Goal: Task Accomplishment & Management: Manage account settings

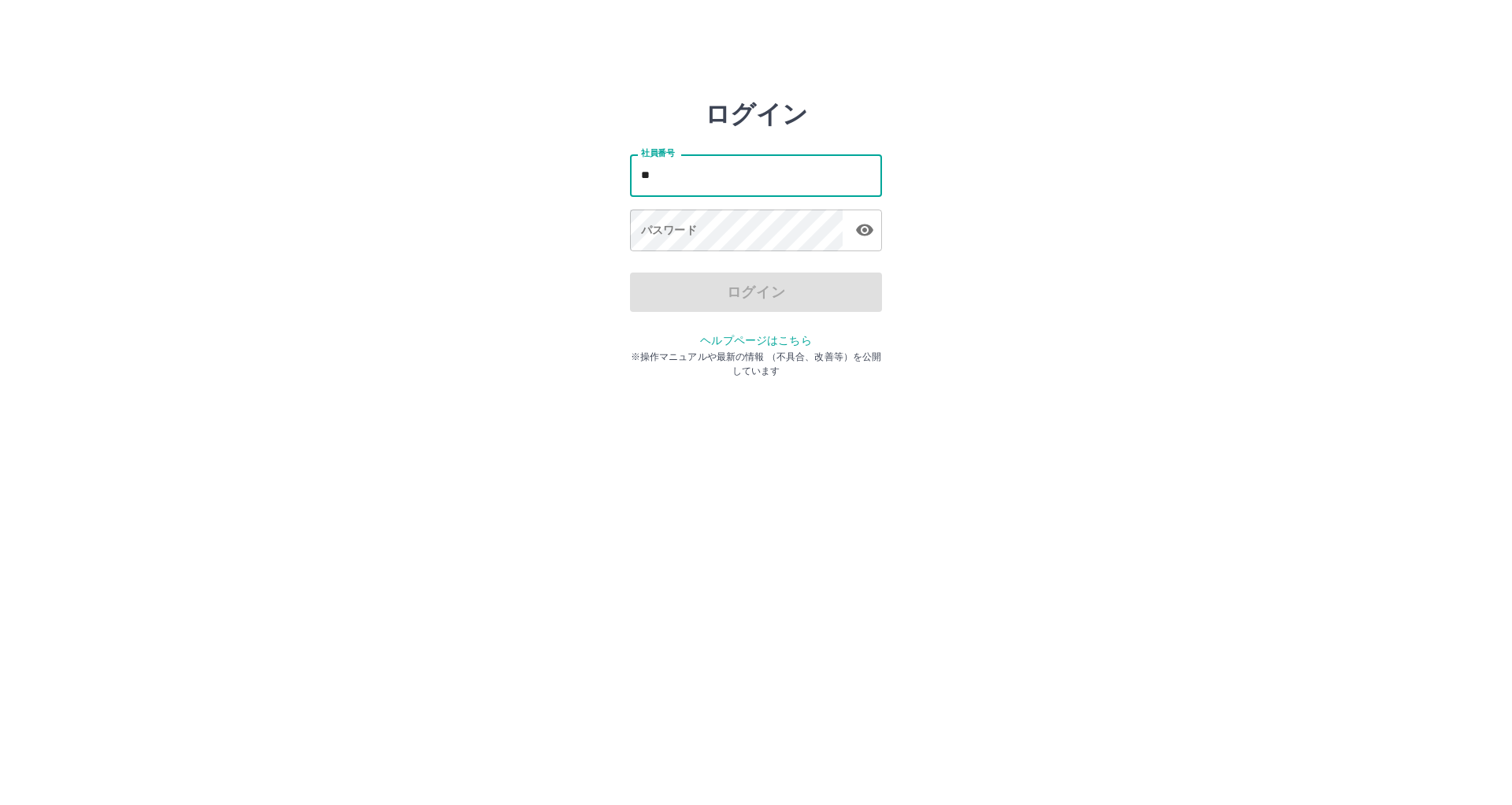
type input "*"
type input "*******"
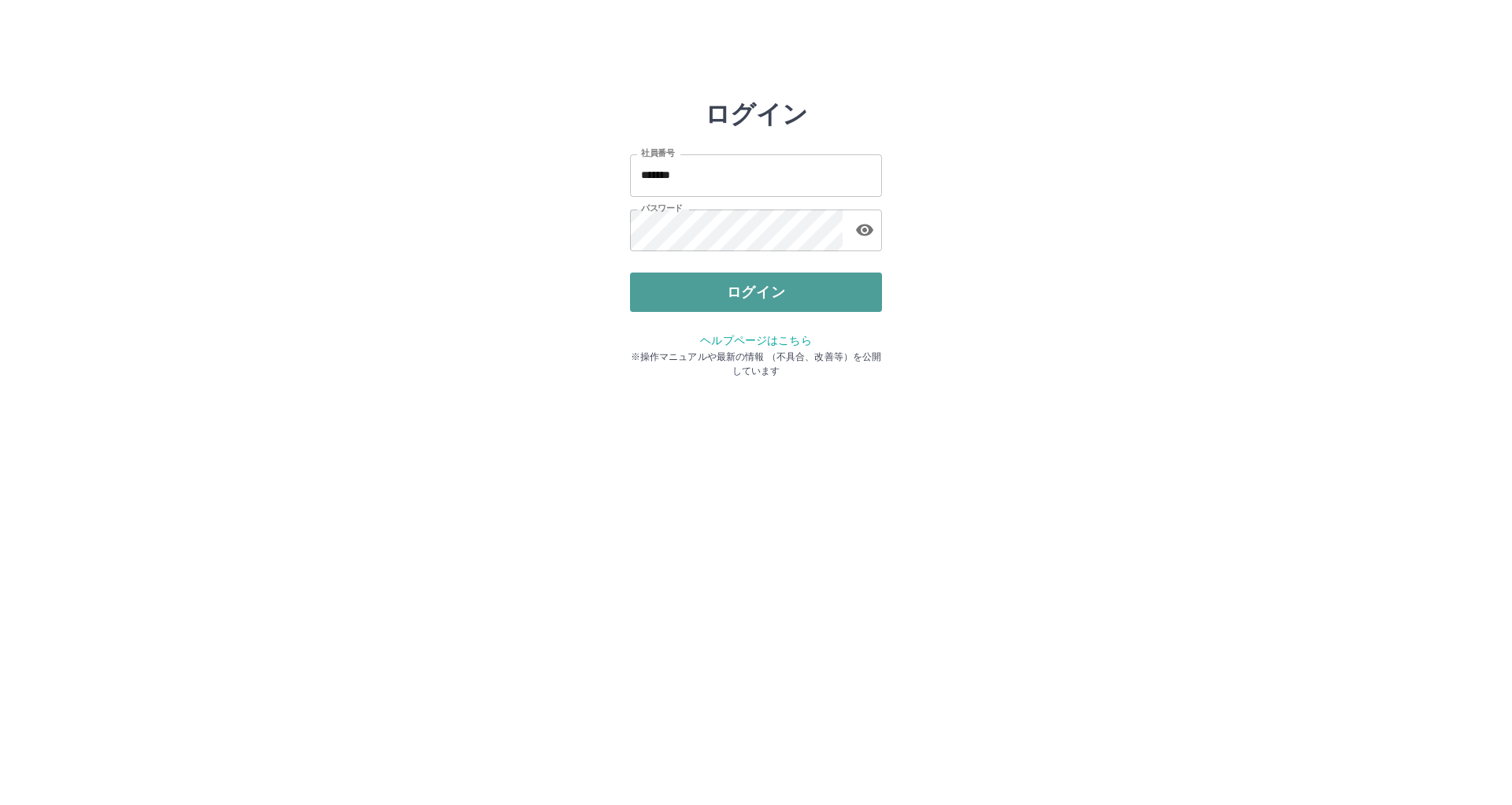
click at [743, 299] on button "ログイン" at bounding box center [756, 292] width 252 height 39
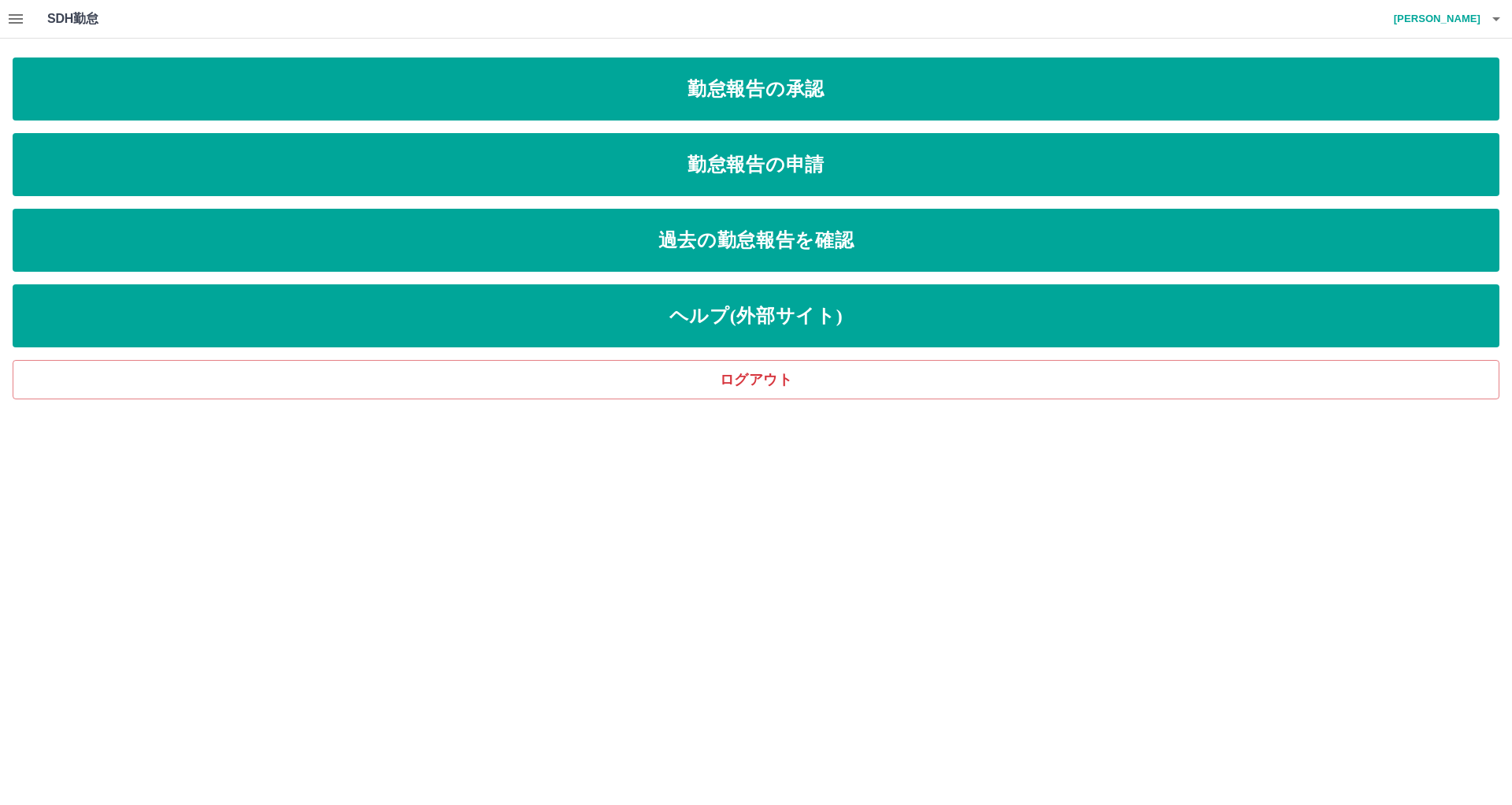
click at [7, 26] on icon "button" at bounding box center [16, 19] width 19 height 19
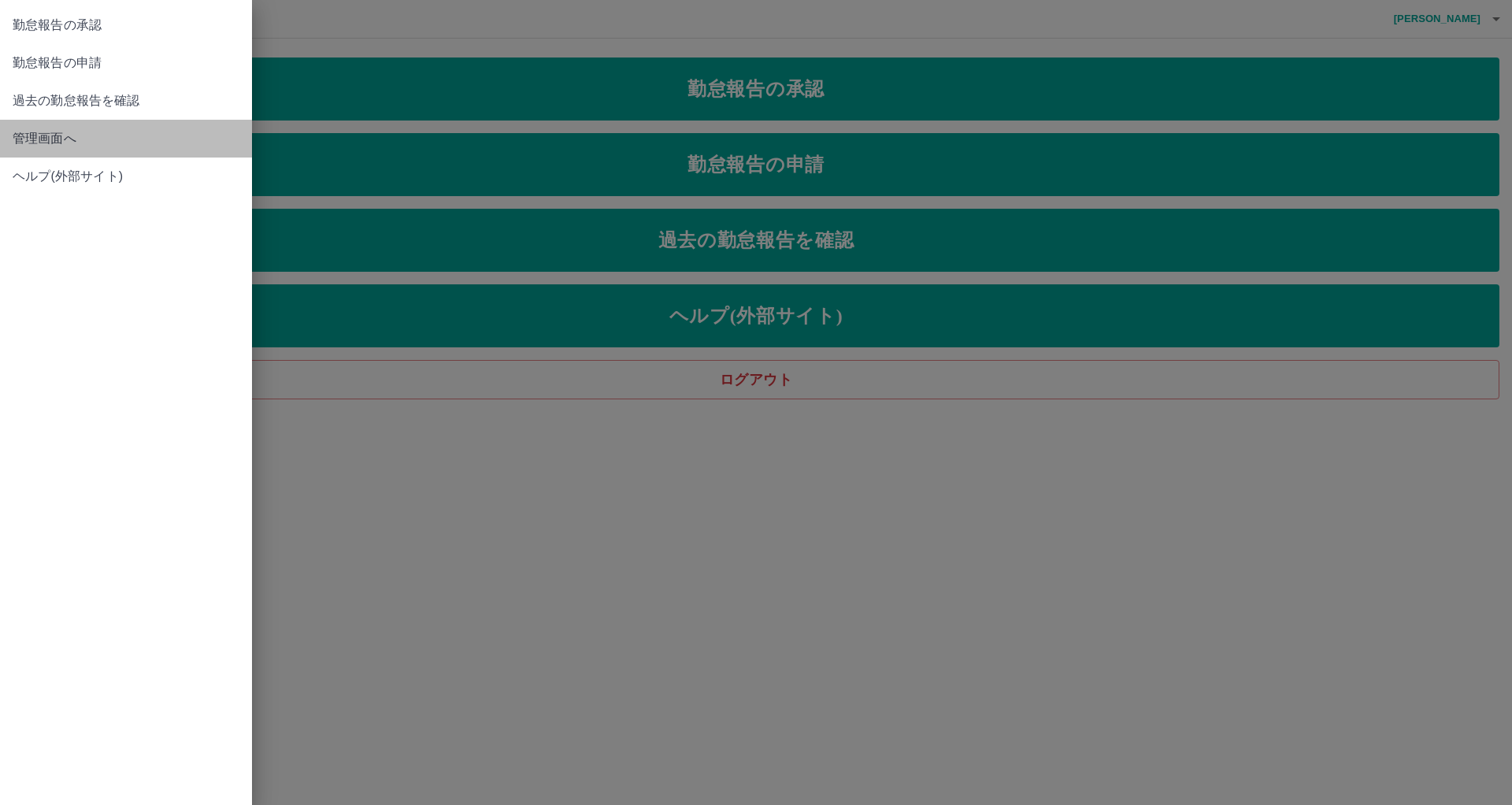
click at [49, 145] on span "管理画面へ" at bounding box center [126, 139] width 227 height 19
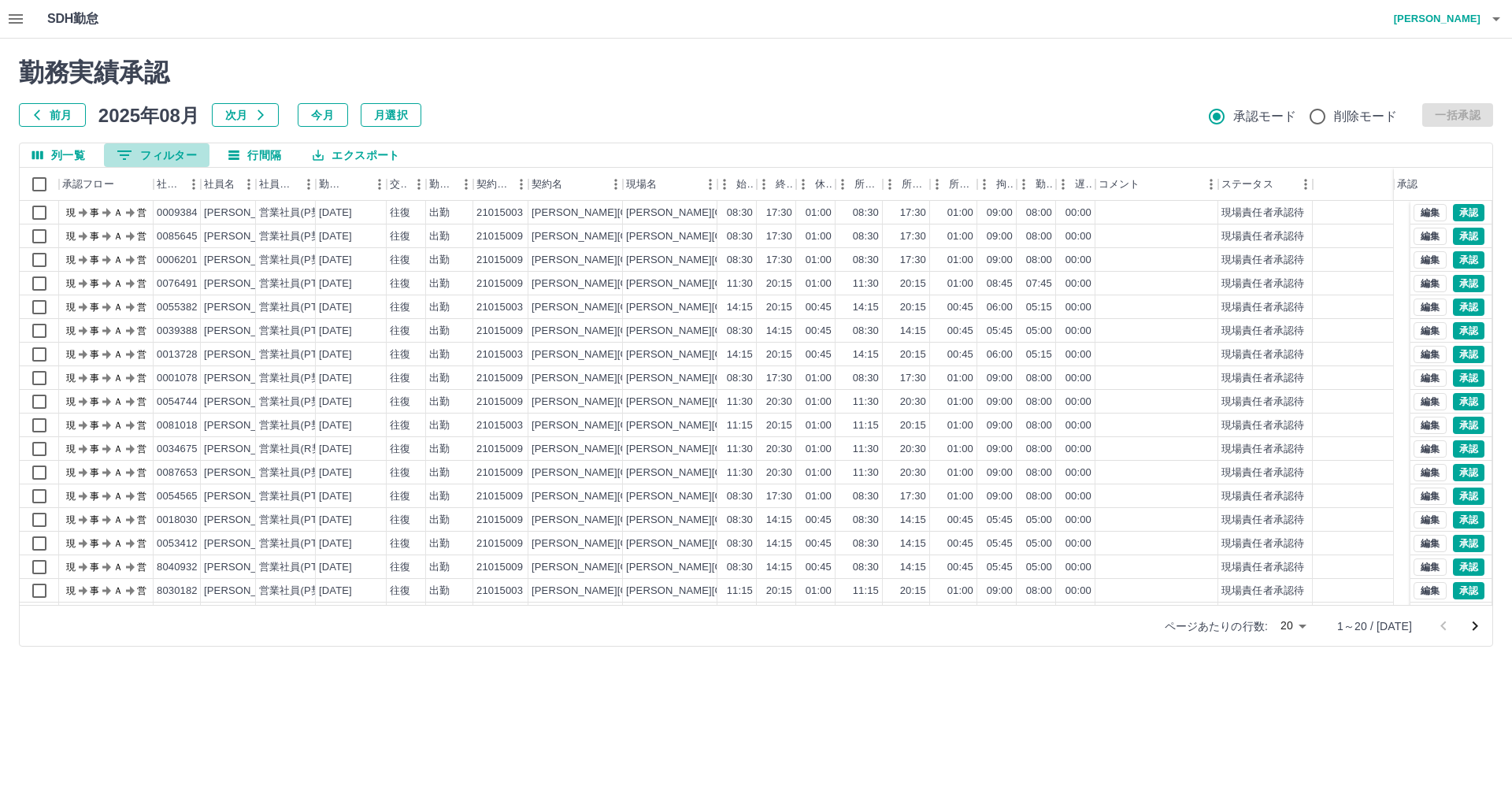
click at [157, 152] on button "0 フィルター" at bounding box center [156, 155] width 106 height 24
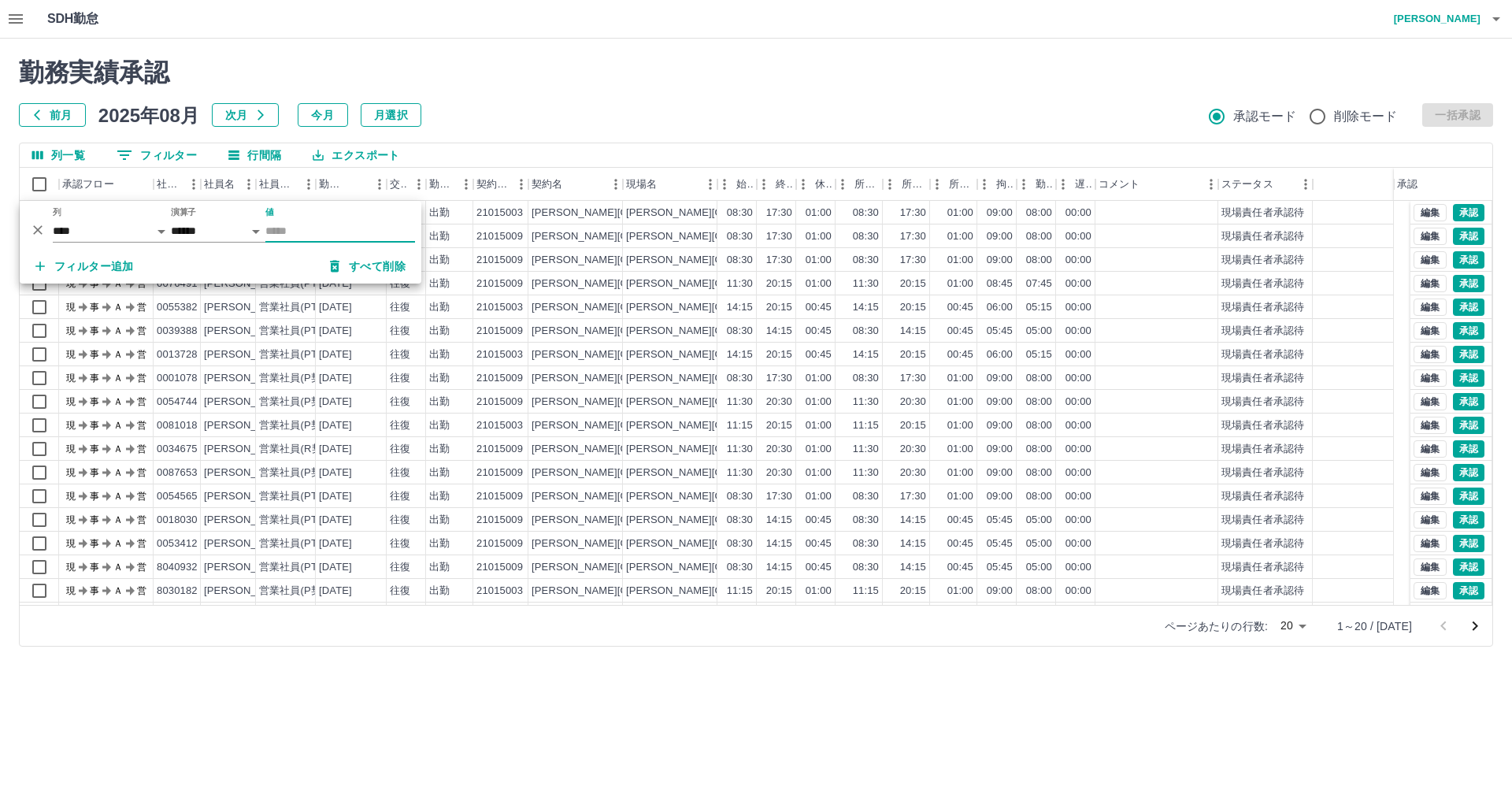
click at [157, 152] on button "0 フィルター" at bounding box center [156, 155] width 106 height 24
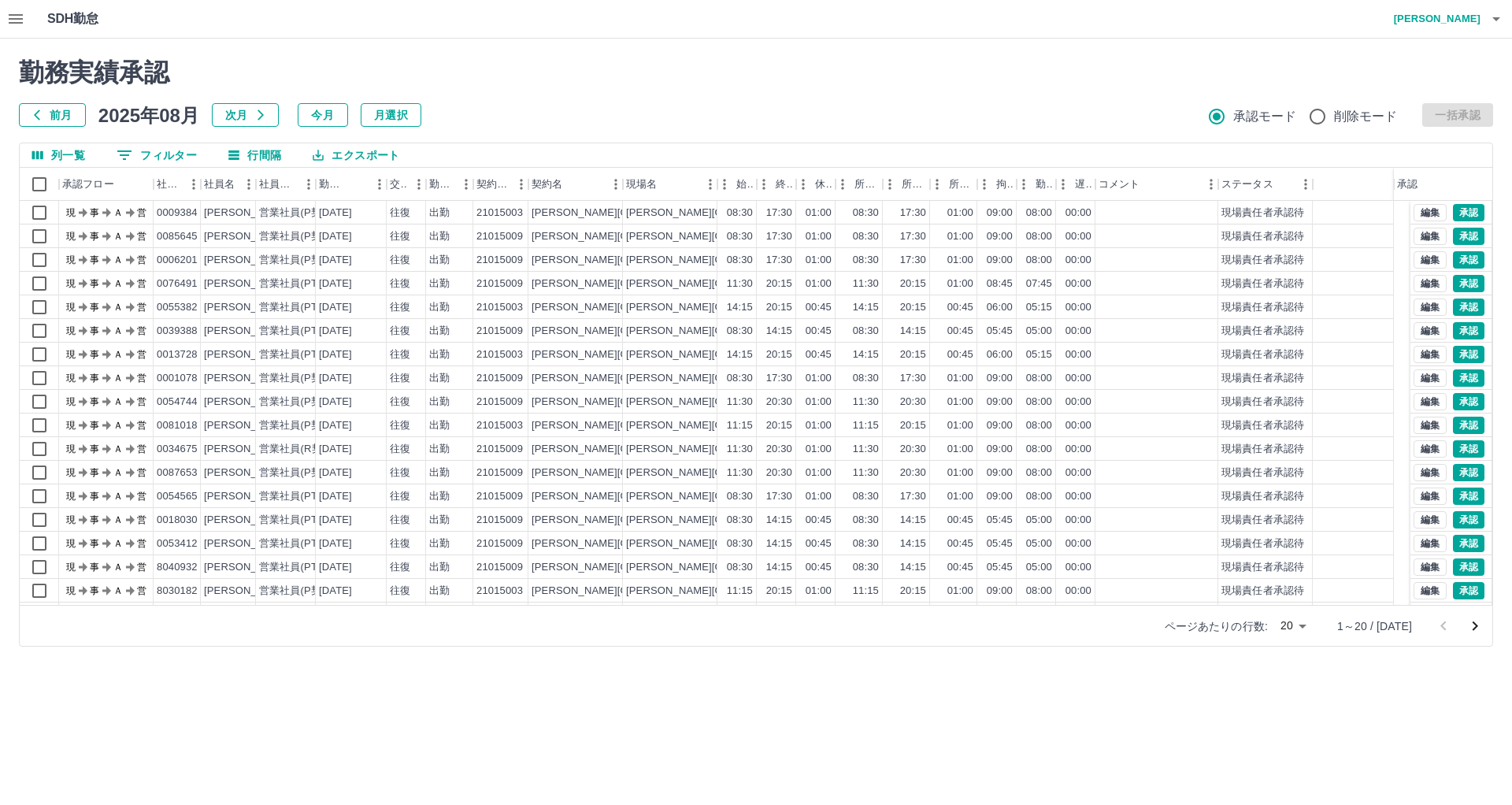
click at [59, 112] on button "前月" at bounding box center [52, 114] width 67 height 24
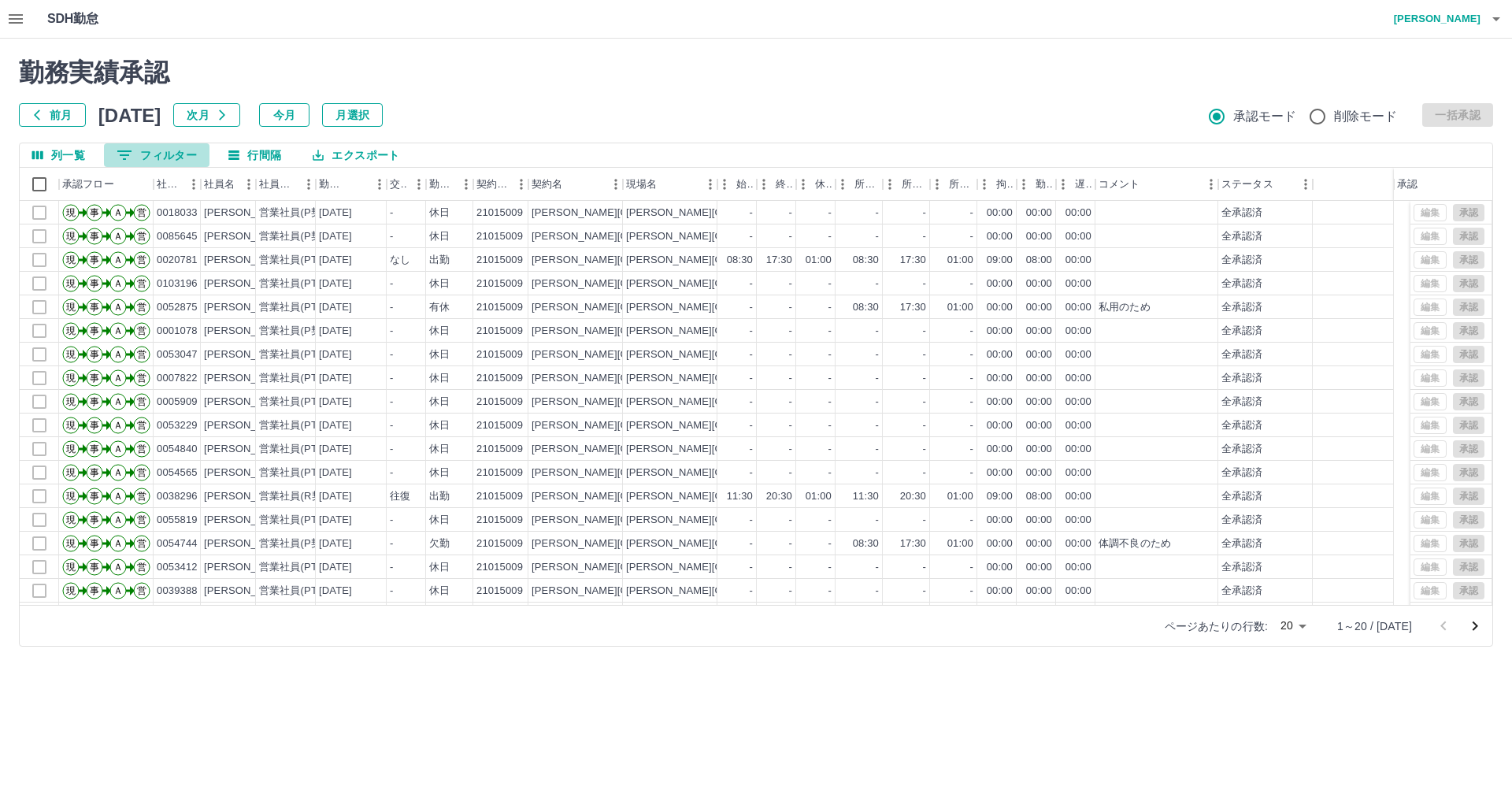
click at [170, 155] on button "0 フィルター" at bounding box center [156, 155] width 106 height 24
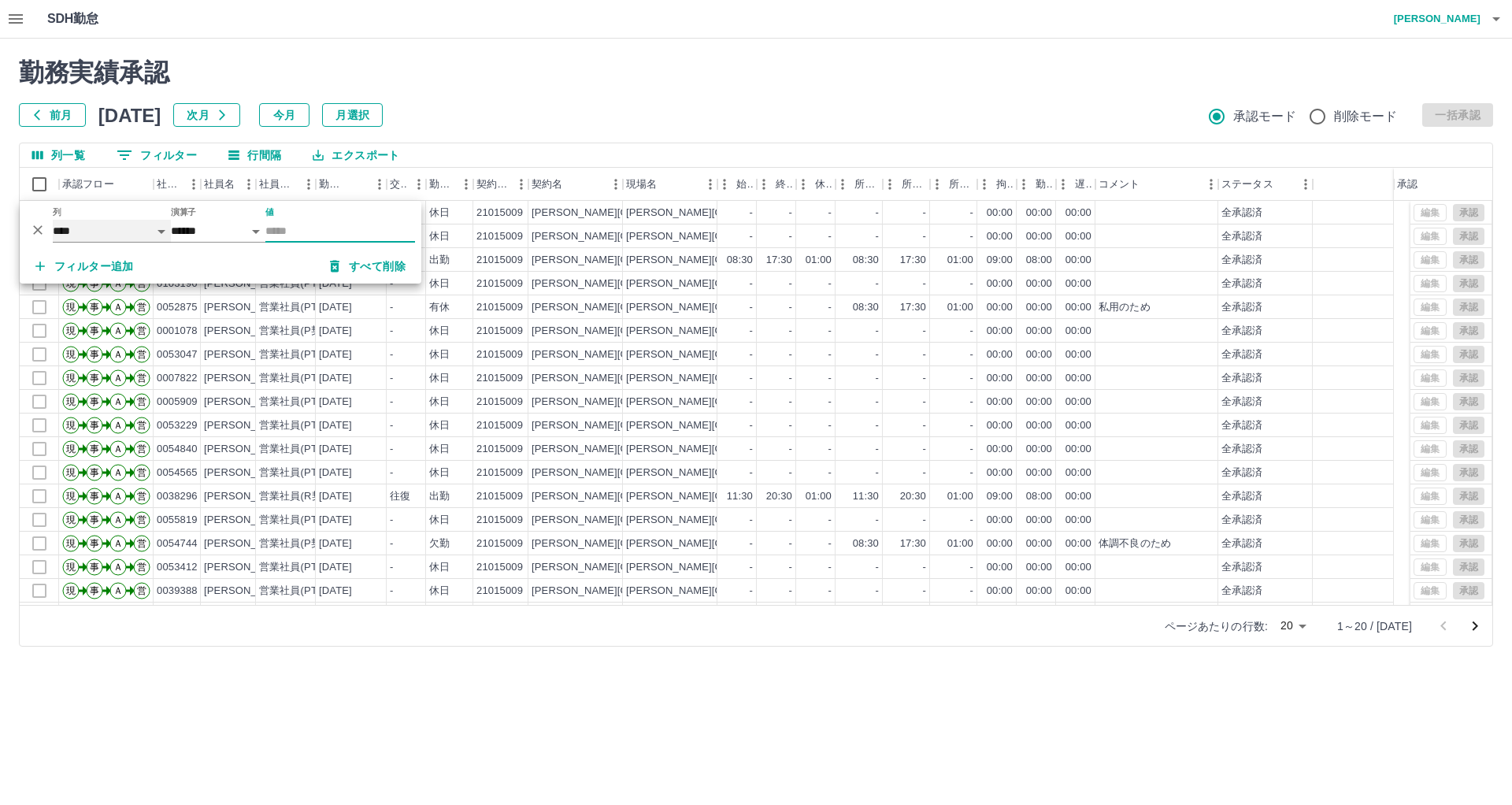
click at [143, 233] on select "**** *** **** *** *** **** ***** *** *** ** ** ** **** **** **** ** ** *** ****…" at bounding box center [111, 231] width 118 height 23
click at [52, 220] on select "**** *** **** *** *** **** ***** *** *** ** ** ** **** **** **** ** ** *** ****…" at bounding box center [111, 231] width 118 height 23
select select "**********"
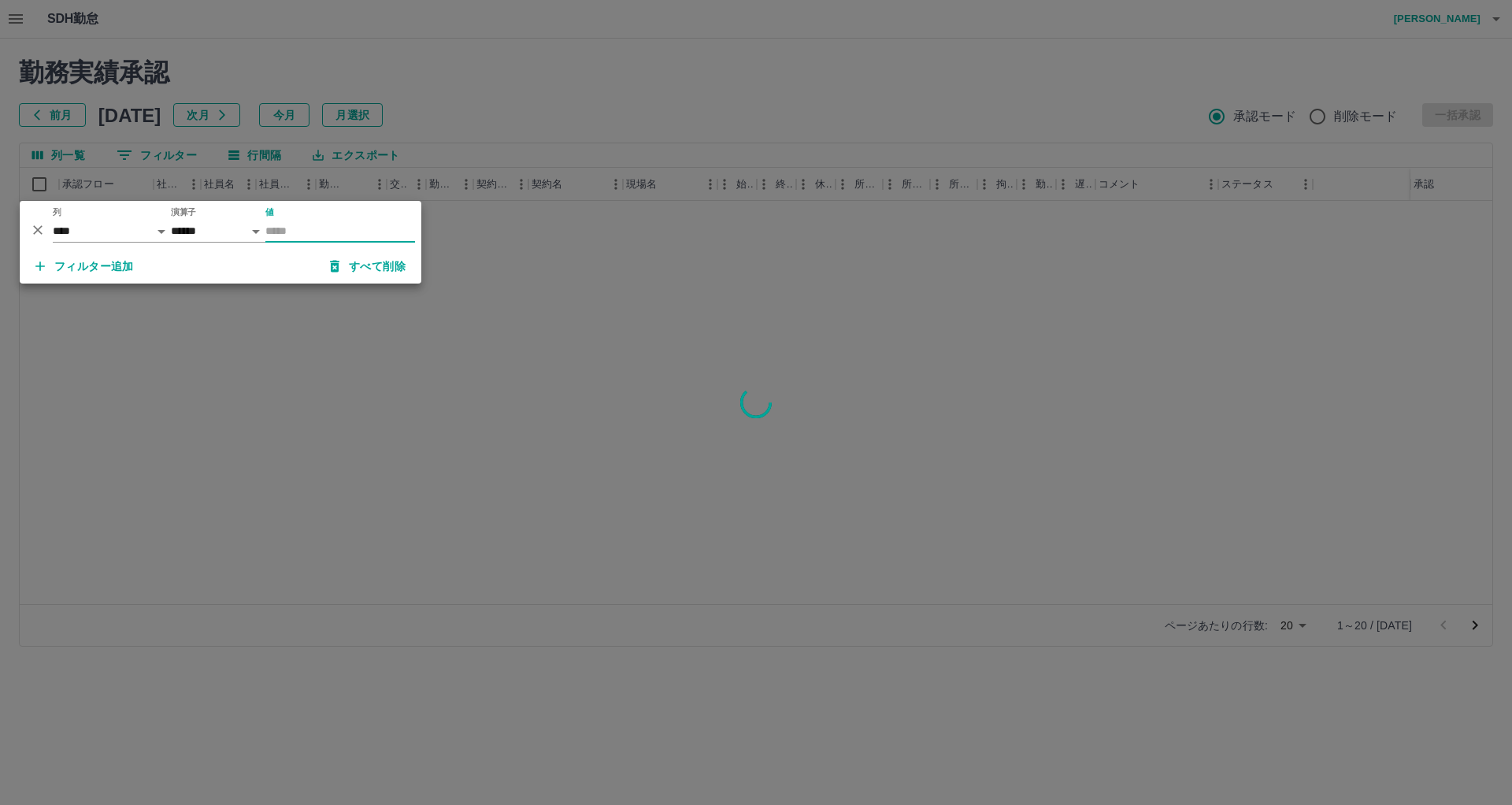
click at [302, 238] on input "値" at bounding box center [340, 231] width 149 height 23
type input "********"
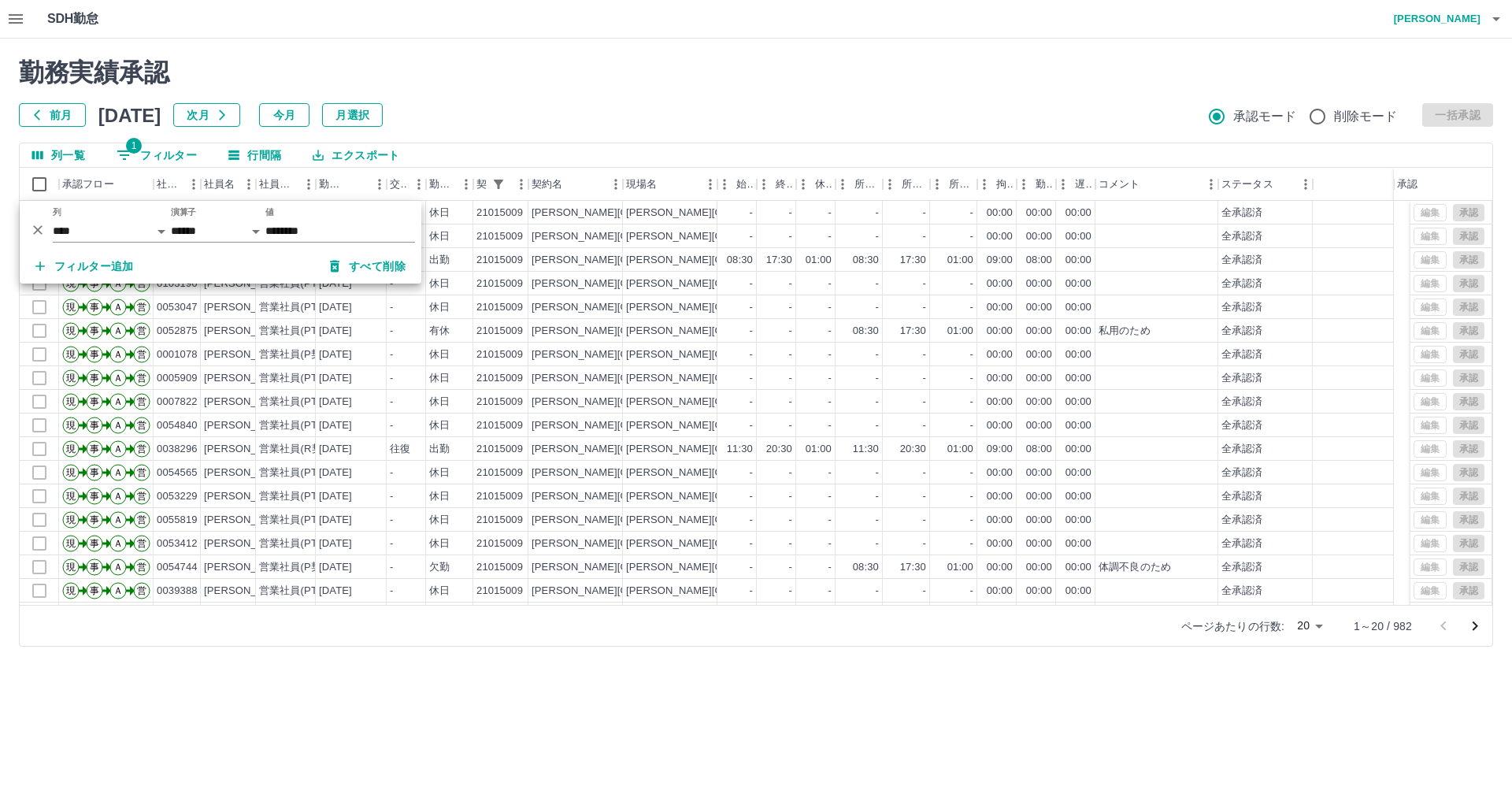
click at [704, 81] on h2 "勤務実績承認" at bounding box center [756, 72] width 1474 height 30
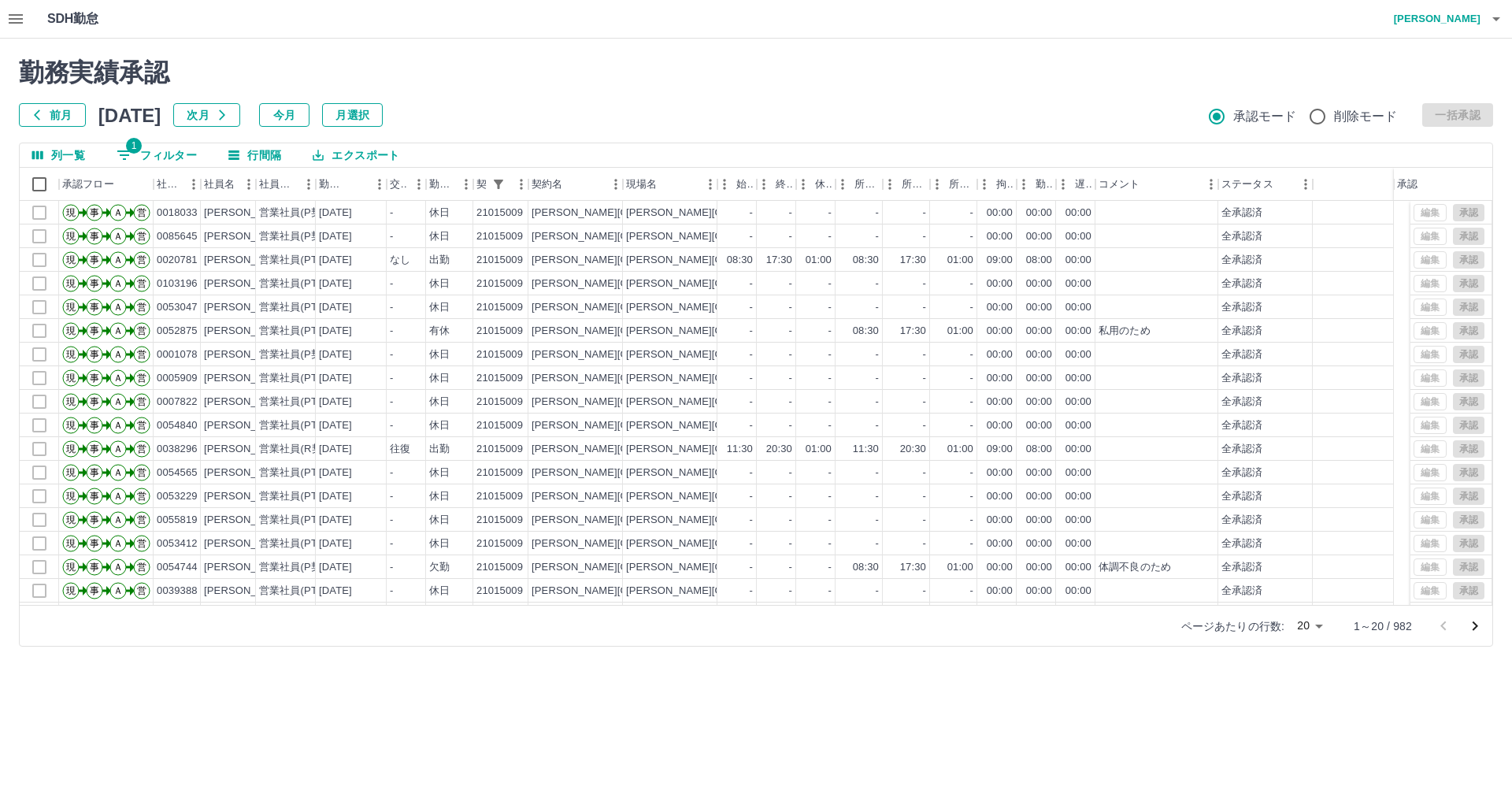
click at [1316, 624] on body "SDH勤怠 [PERSON_NAME] 勤務実績承認 前月 [DATE] 次月 今月 月選択 承認モード 削除モード 一括承認 列一覧 1 フィルター 行間隔…" at bounding box center [756, 333] width 1512 height 665
click at [1316, 720] on li "100" at bounding box center [1309, 715] width 53 height 28
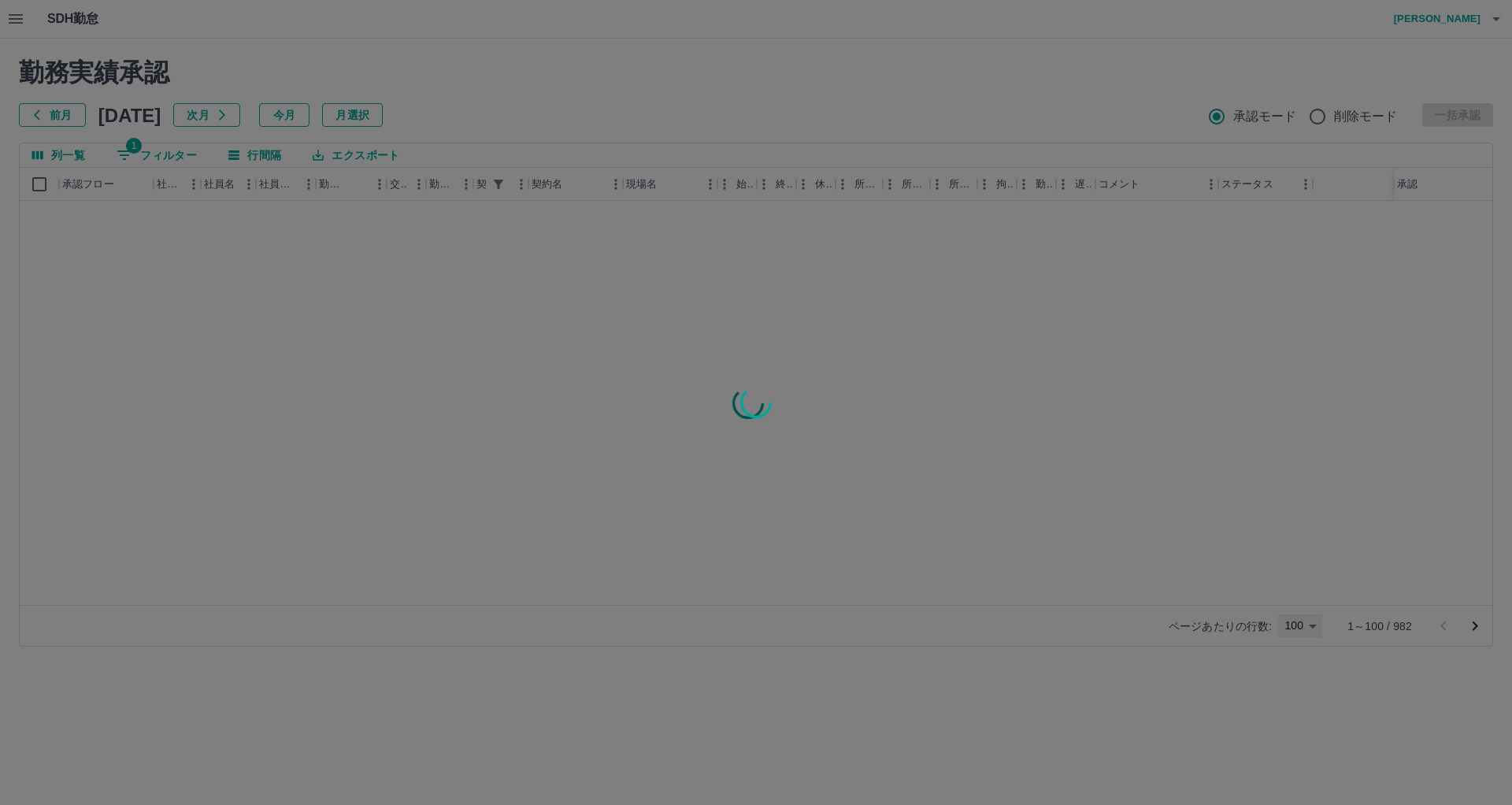
type input "***"
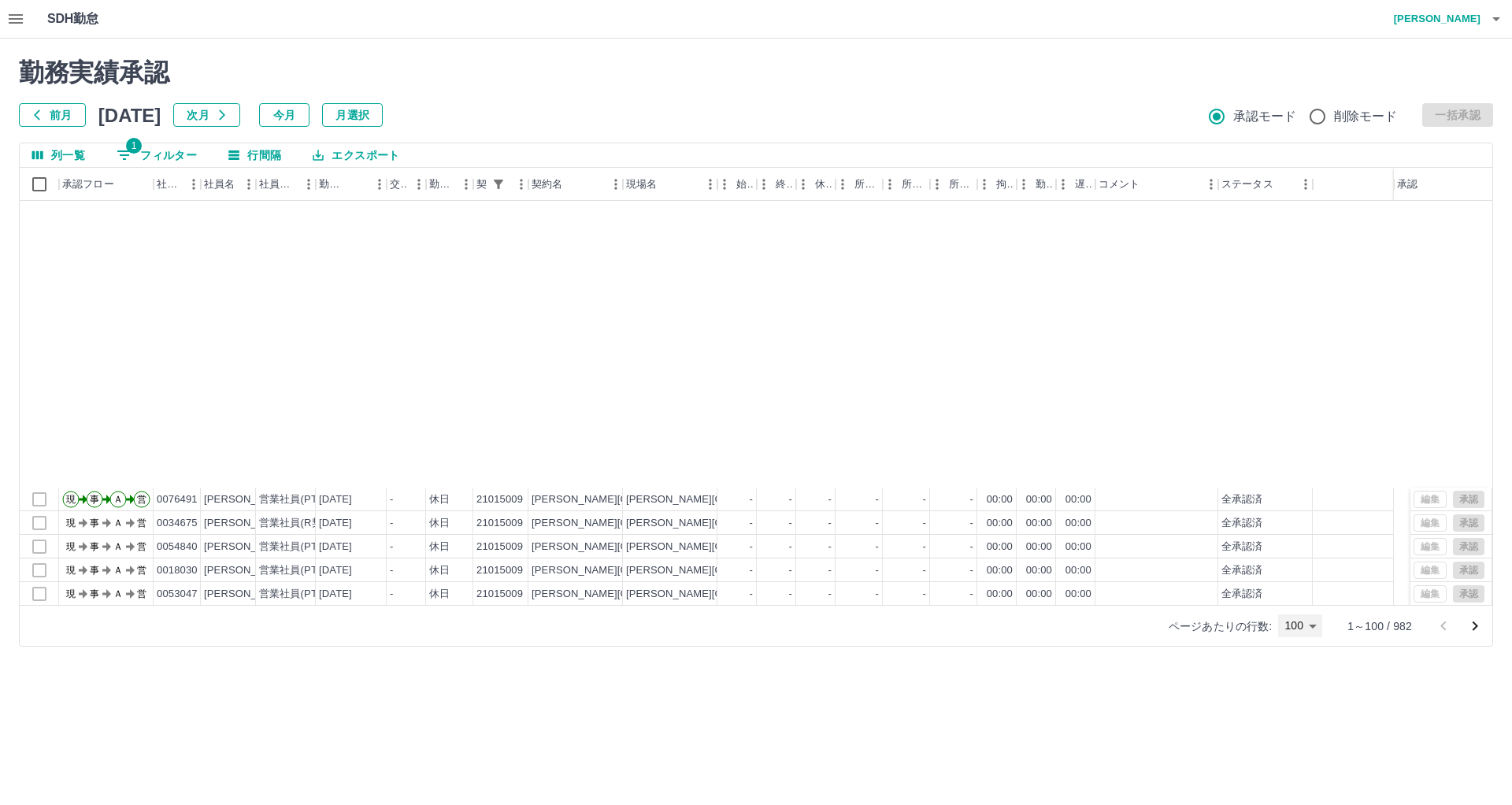
scroll to position [1768, 0]
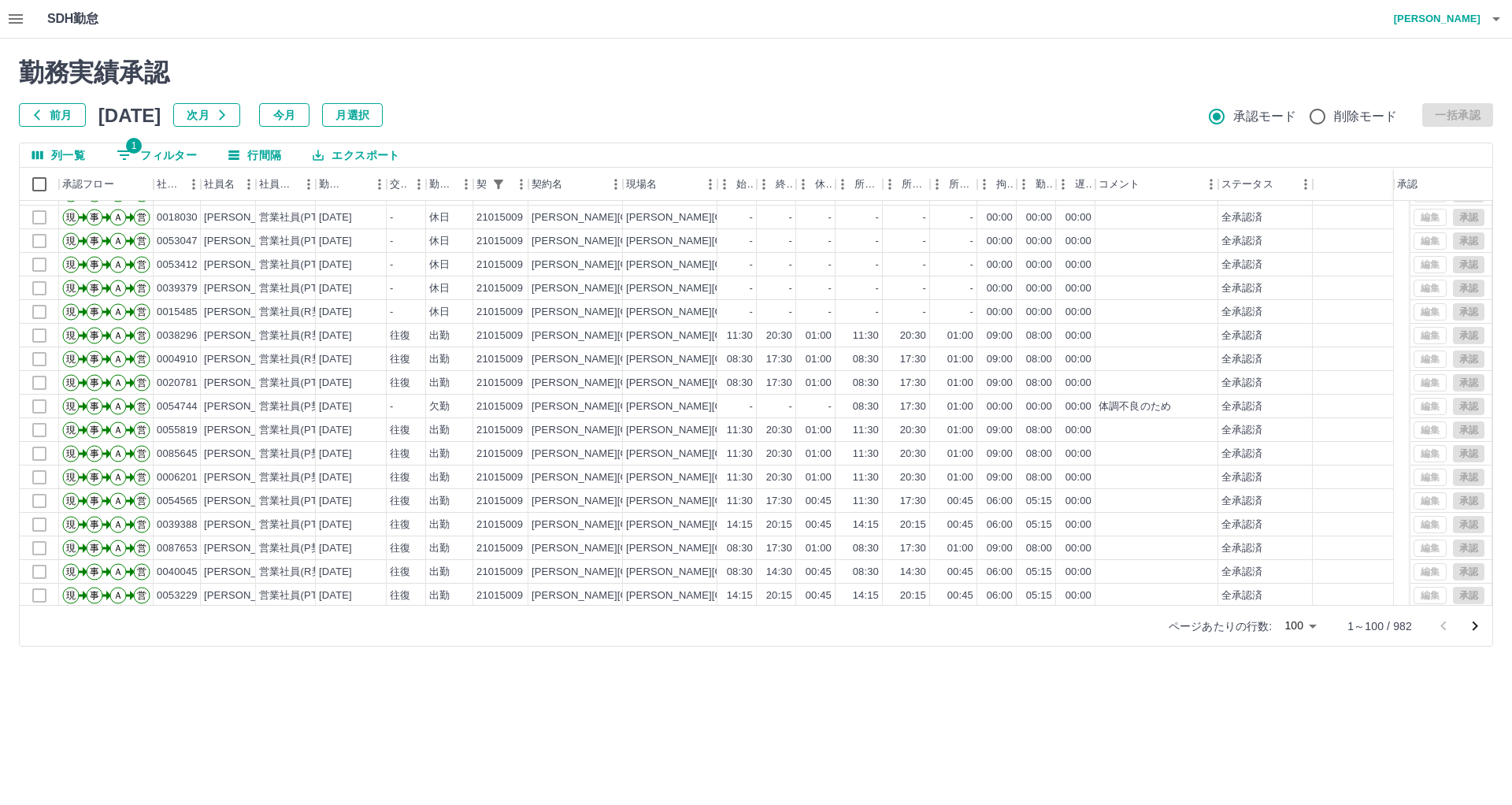
click at [1474, 630] on icon "次のページへ" at bounding box center [1475, 626] width 5 height 10
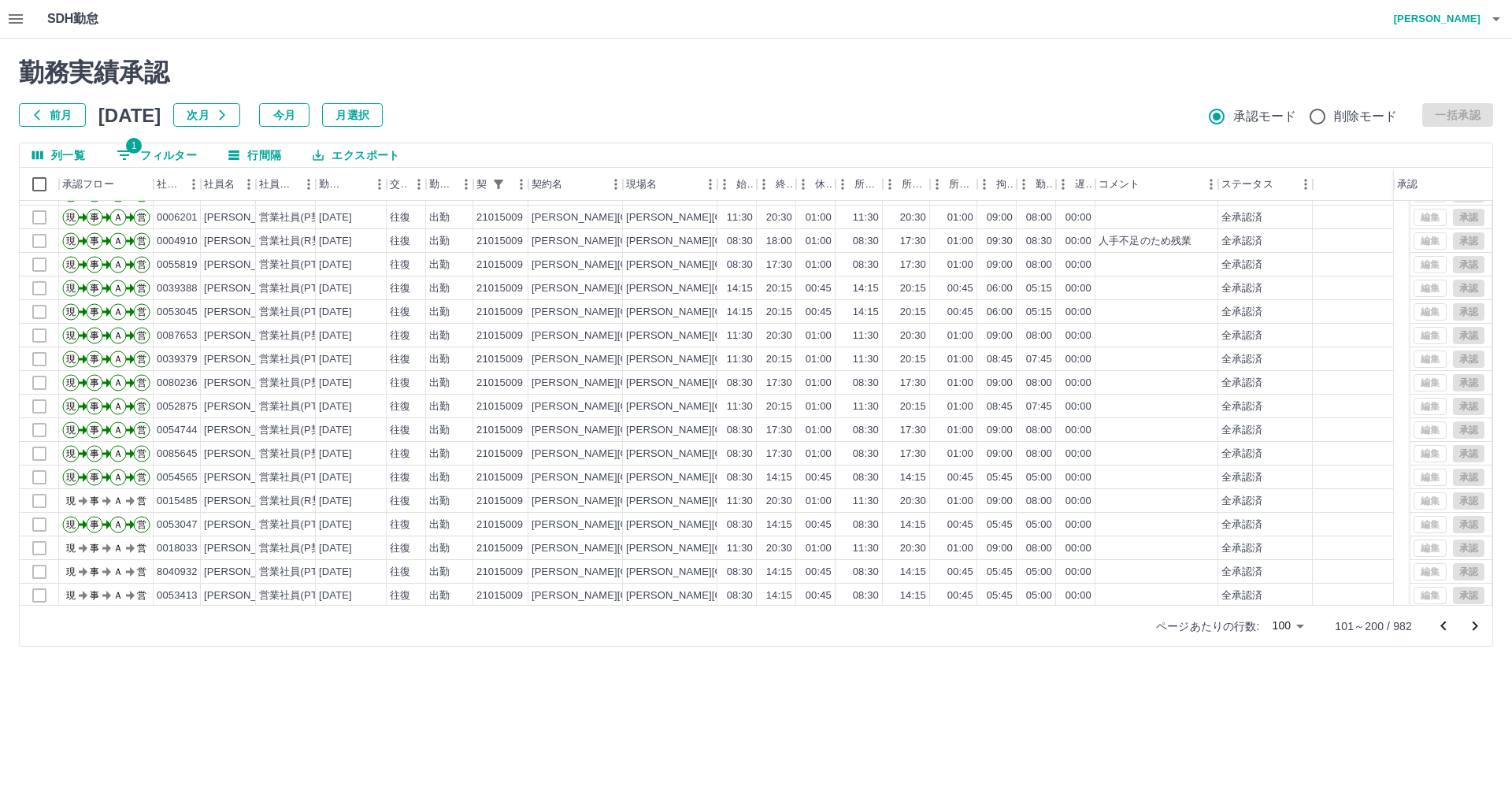
scroll to position [1959, 0]
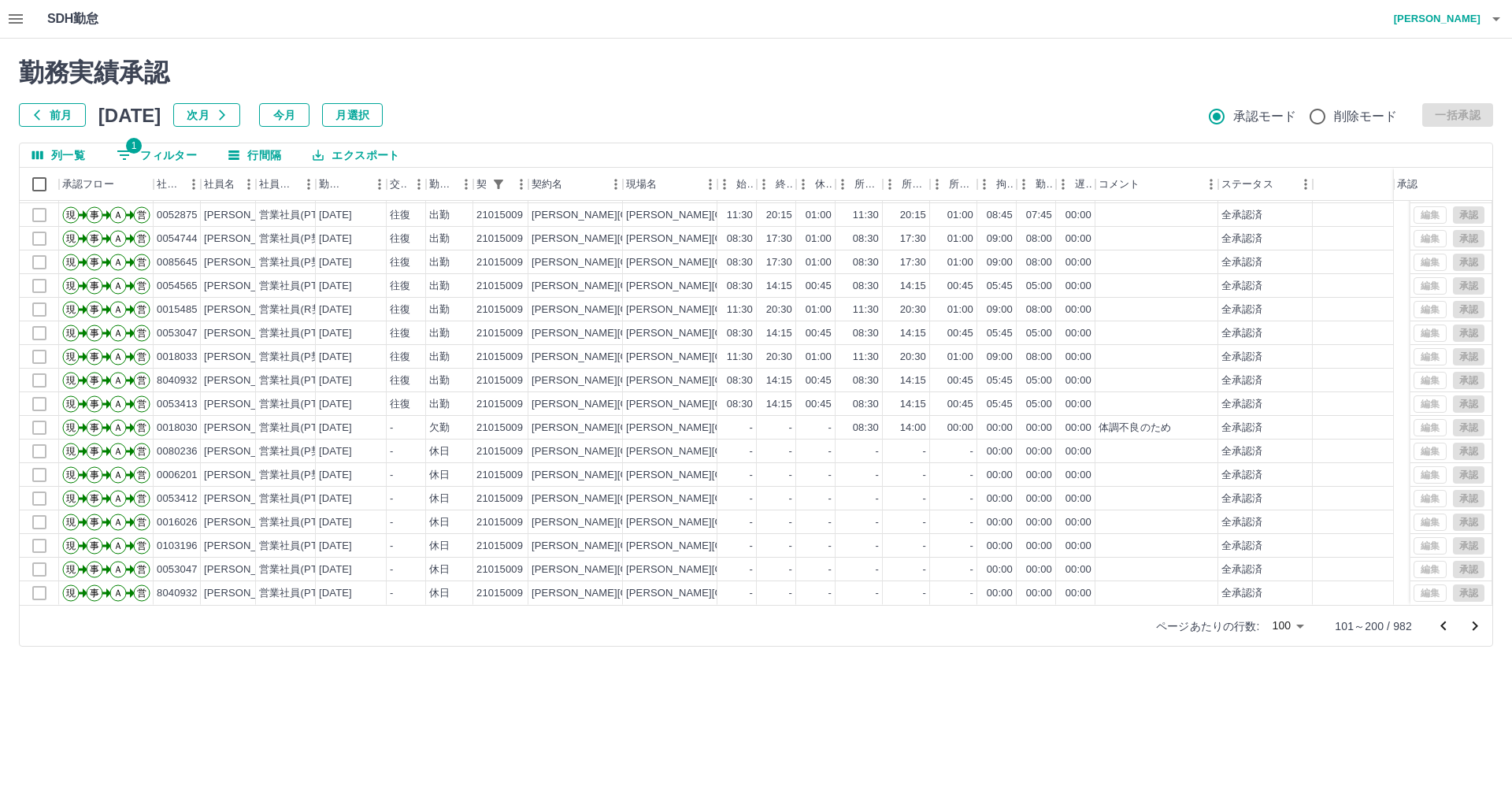
click at [1471, 630] on icon "次のページへ" at bounding box center [1475, 626] width 19 height 19
click at [919, 30] on div "SDH勤怠 [PERSON_NAME]" at bounding box center [756, 19] width 1512 height 38
click at [601, 94] on div "勤務実績承認 前月 [DATE] 次月 今月 月選択 承認モード 削除モード 一括承認" at bounding box center [756, 92] width 1474 height 69
click at [1027, 117] on div "前月 [DATE] 次月 今月 月選択 承認モード 削除モード 一括承認" at bounding box center [756, 114] width 1474 height 24
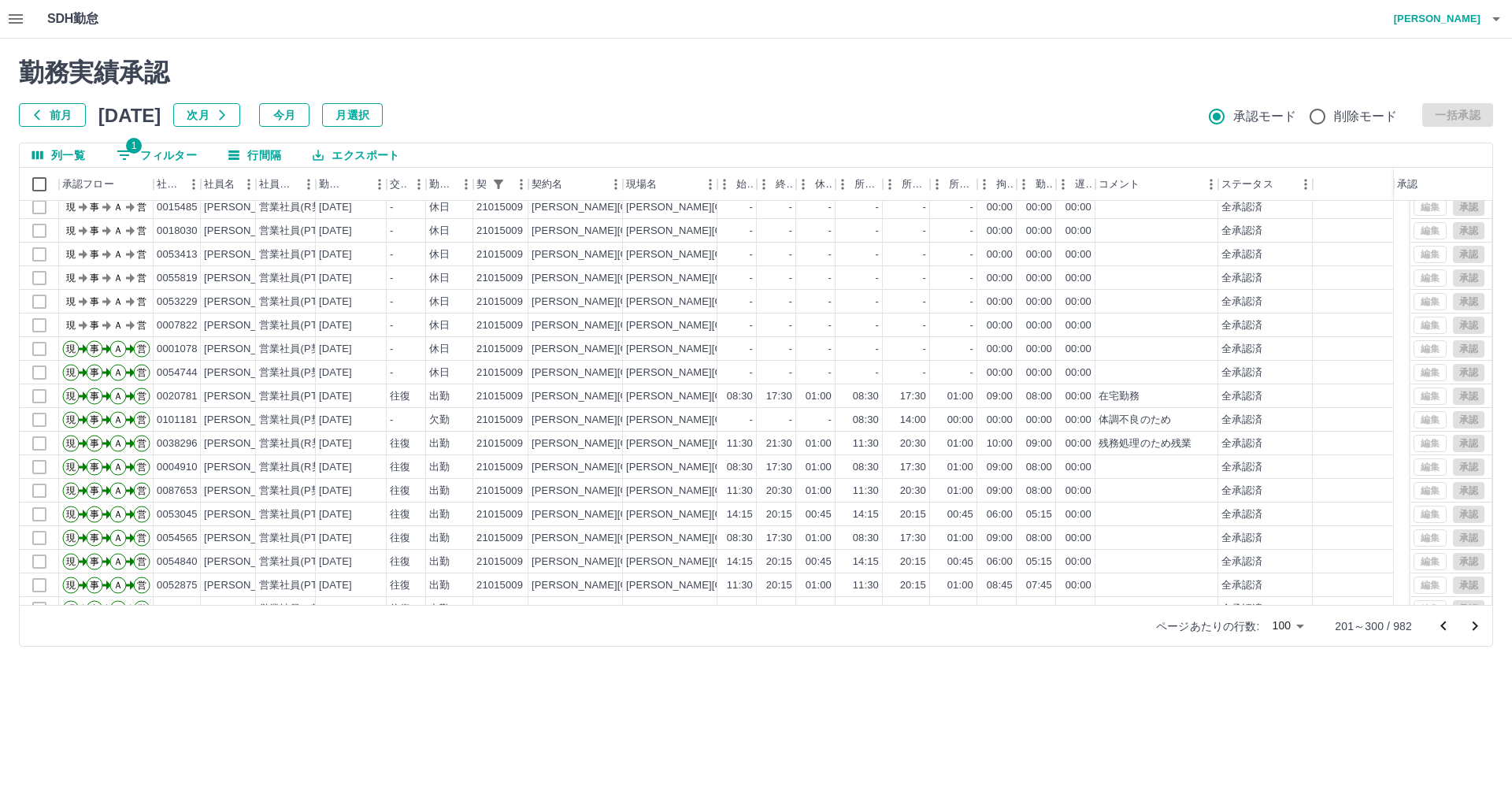
scroll to position [0, 0]
click at [967, 76] on h2 "勤務実績承認" at bounding box center [756, 72] width 1474 height 30
click at [885, 60] on h2 "勤務実績承認" at bounding box center [756, 72] width 1474 height 30
click at [1169, 359] on div at bounding box center [1157, 354] width 123 height 24
click at [1170, 334] on div at bounding box center [1157, 330] width 123 height 24
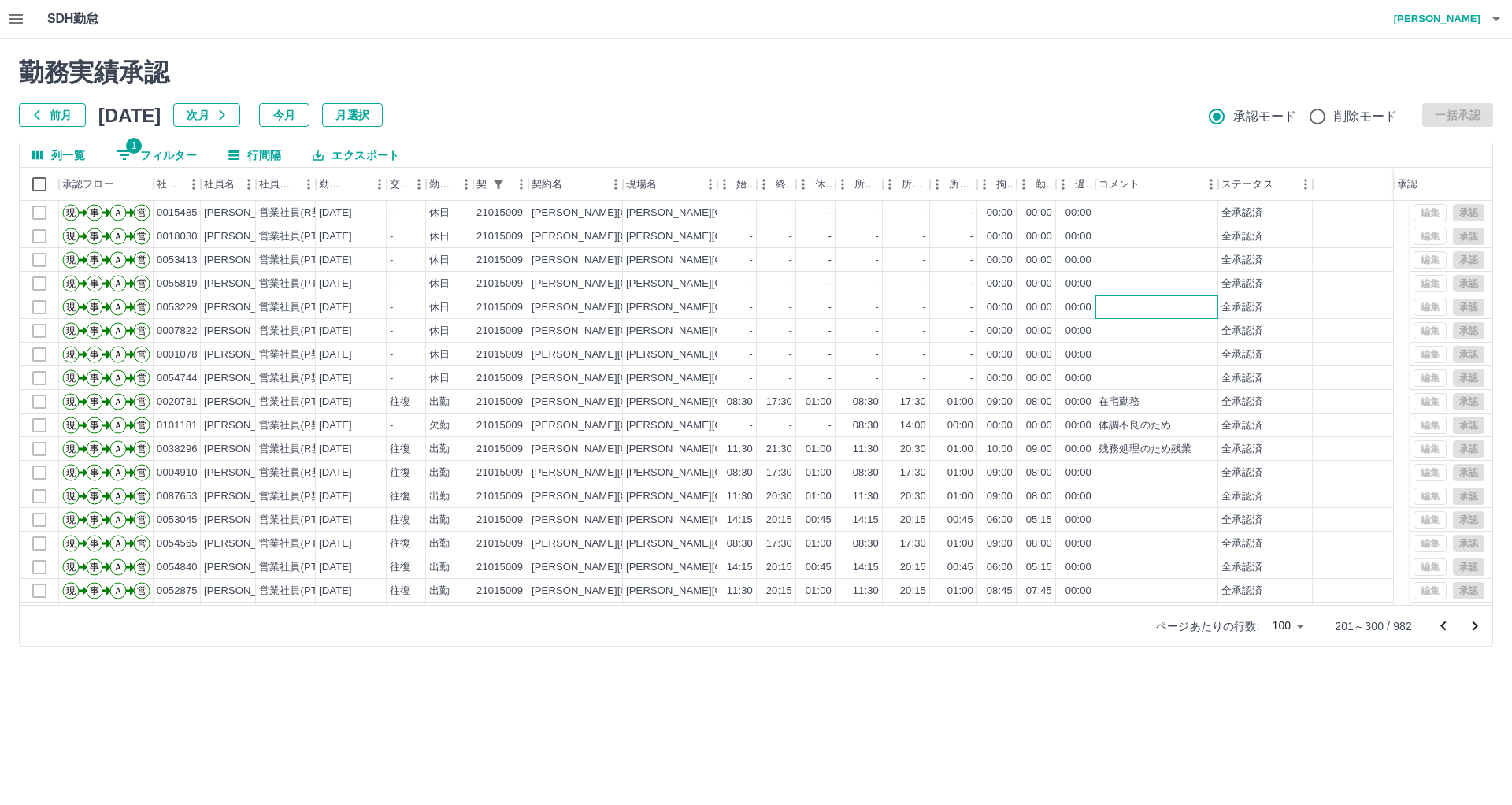
click at [1153, 310] on div at bounding box center [1157, 306] width 123 height 24
